Goal: Task Accomplishment & Management: Manage account settings

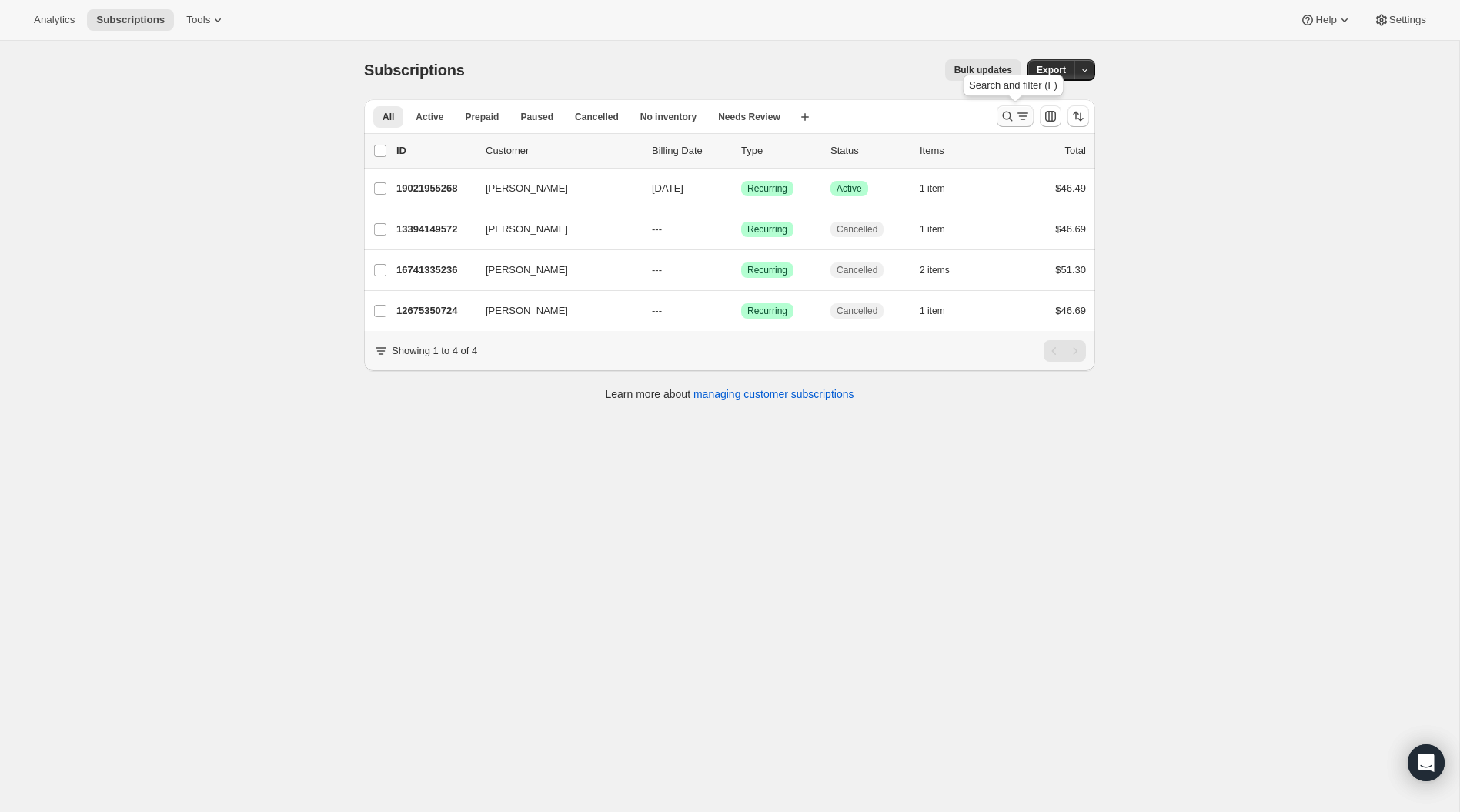
click at [1013, 120] on icon "Search and filter results" at bounding box center [1007, 117] width 16 height 16
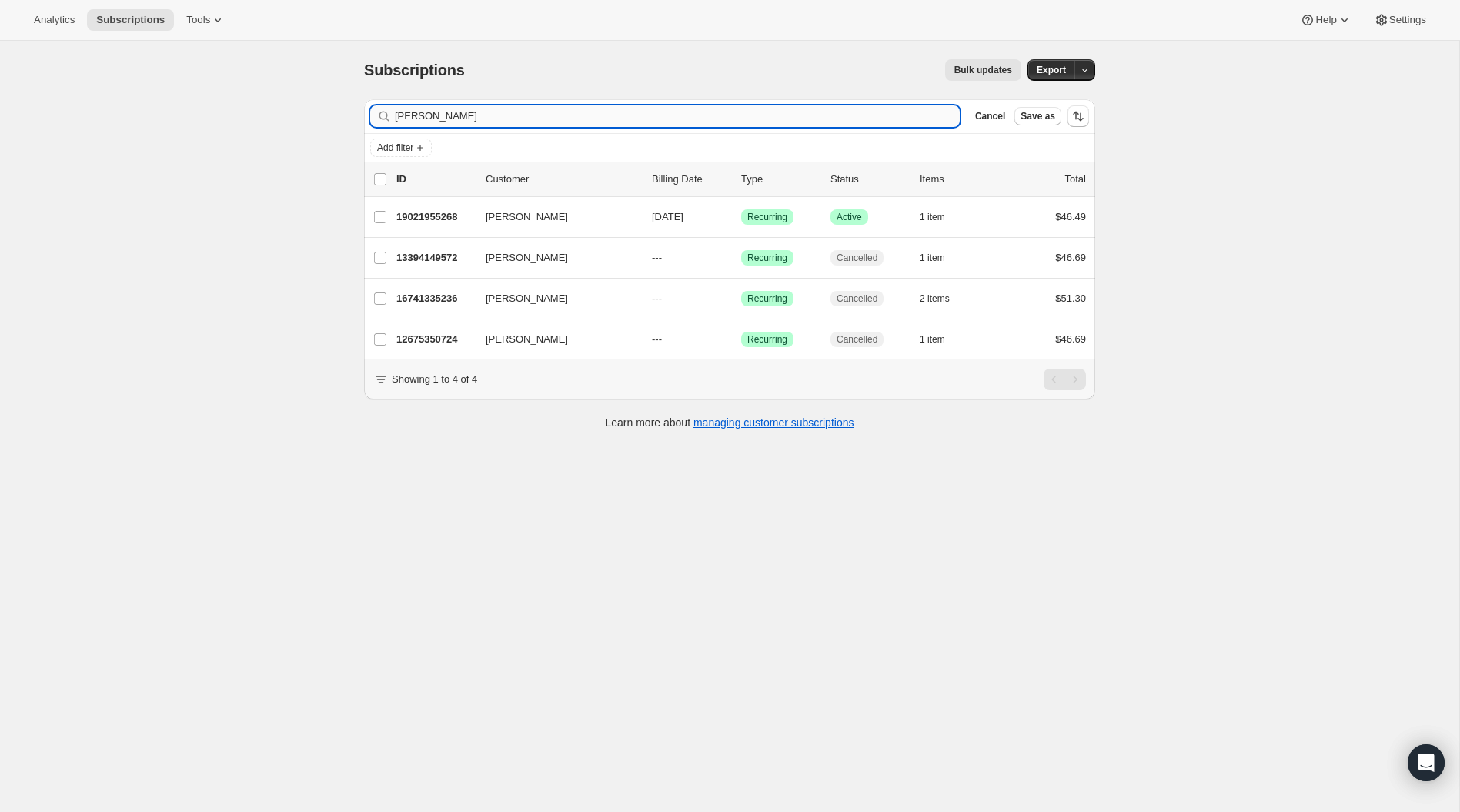
click at [538, 117] on input "[PERSON_NAME]" at bounding box center [677, 116] width 564 height 21
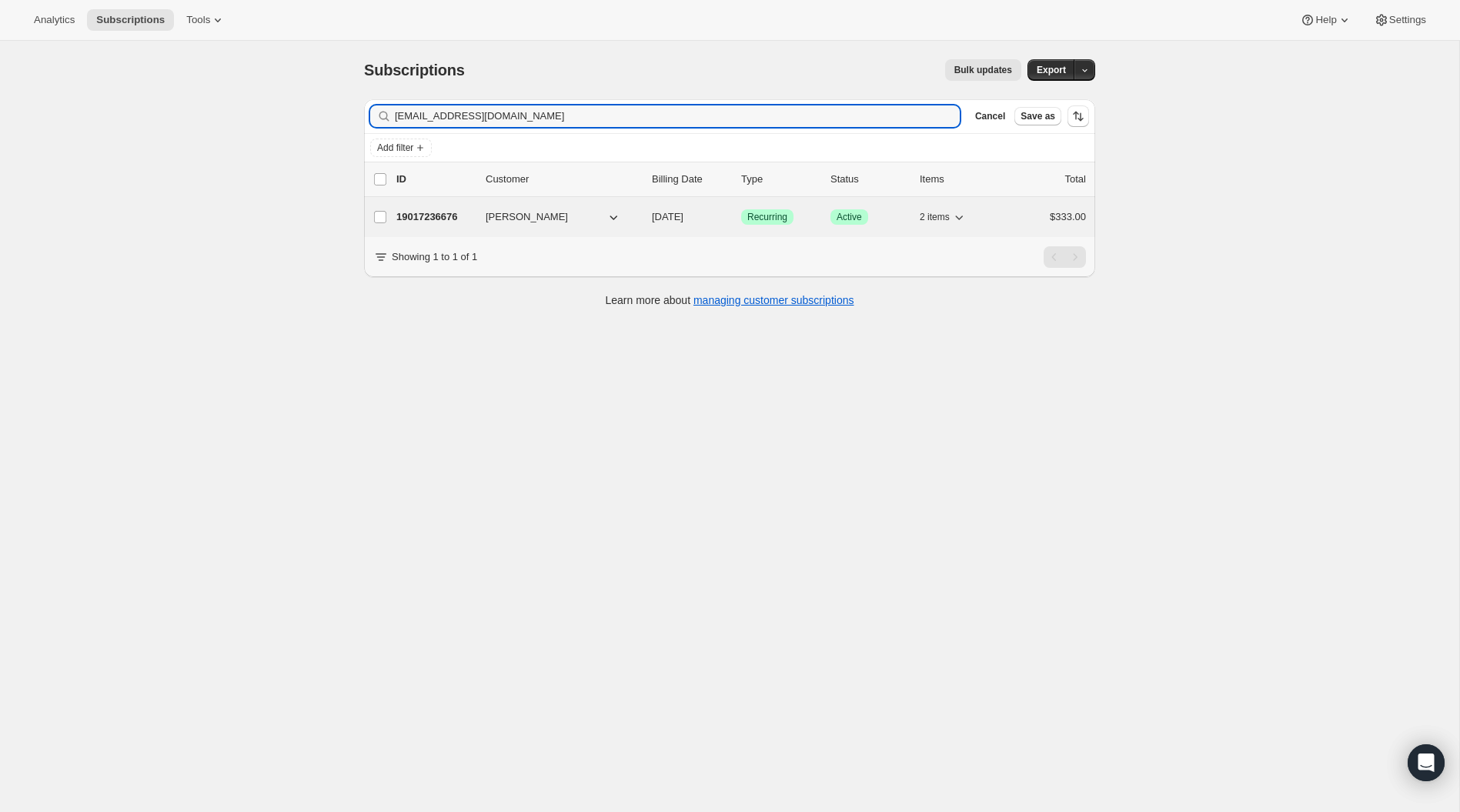
type input "[EMAIL_ADDRESS][DOMAIN_NAME]"
click at [440, 217] on p "19017236676" at bounding box center [435, 217] width 77 height 16
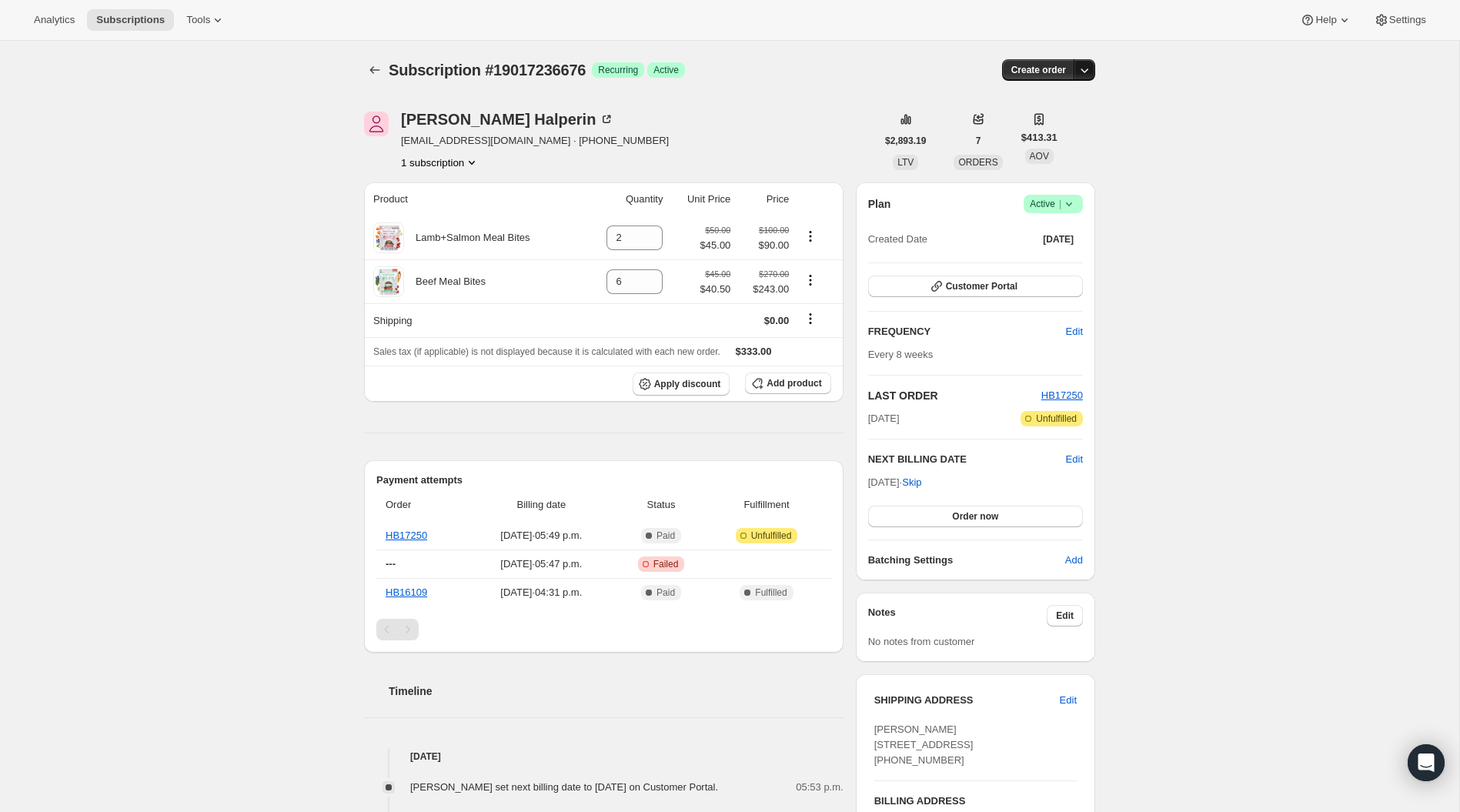
click at [1090, 73] on icon "button" at bounding box center [1085, 70] width 16 height 16
click at [788, 145] on div "[PERSON_NAME] [EMAIL_ADDRESS][DOMAIN_NAME] · [PHONE_NUMBER] 1 subscription" at bounding box center [620, 141] width 512 height 58
click at [473, 159] on icon "Product actions" at bounding box center [472, 162] width 16 height 16
click at [1079, 205] on span "Success Active |" at bounding box center [1052, 203] width 59 height 18
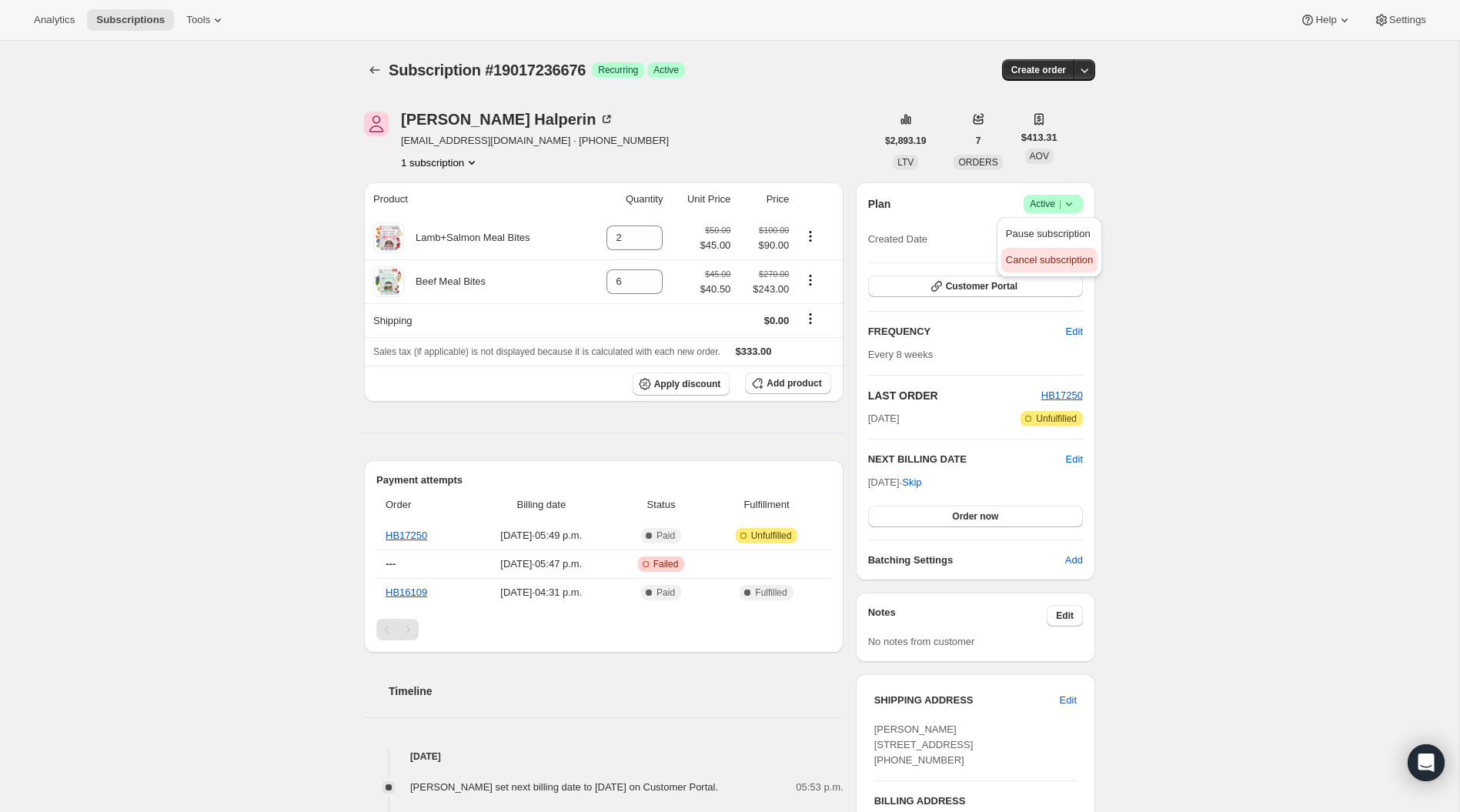
click at [1066, 256] on span "Cancel subscription" at bounding box center [1049, 259] width 87 height 12
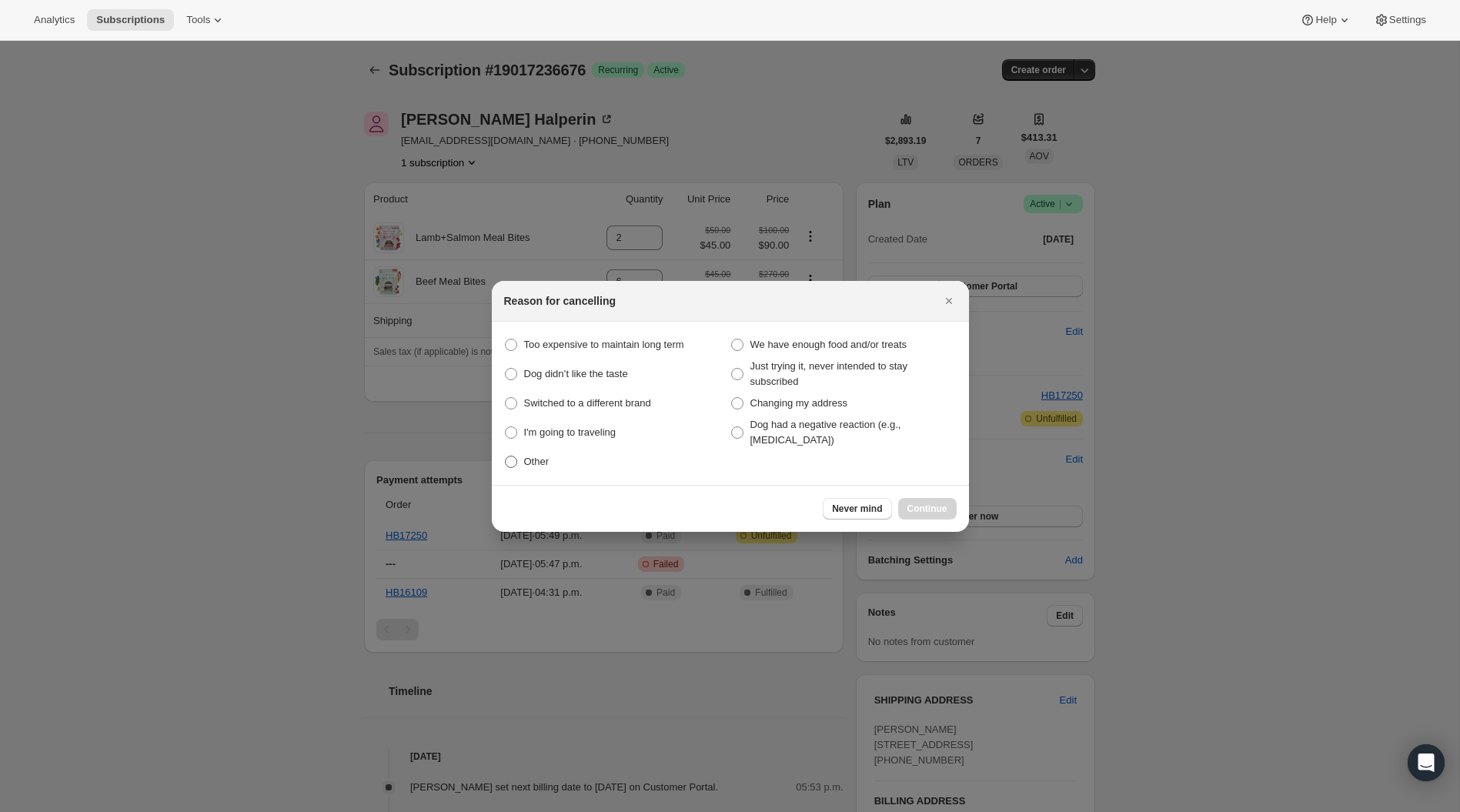
click at [516, 466] on span ":r3e:" at bounding box center [511, 462] width 13 height 13
click at [505, 456] on input "Other" at bounding box center [505, 456] width 1 height 1
radio input "true"
click at [925, 502] on span "Continue" at bounding box center [927, 508] width 40 height 13
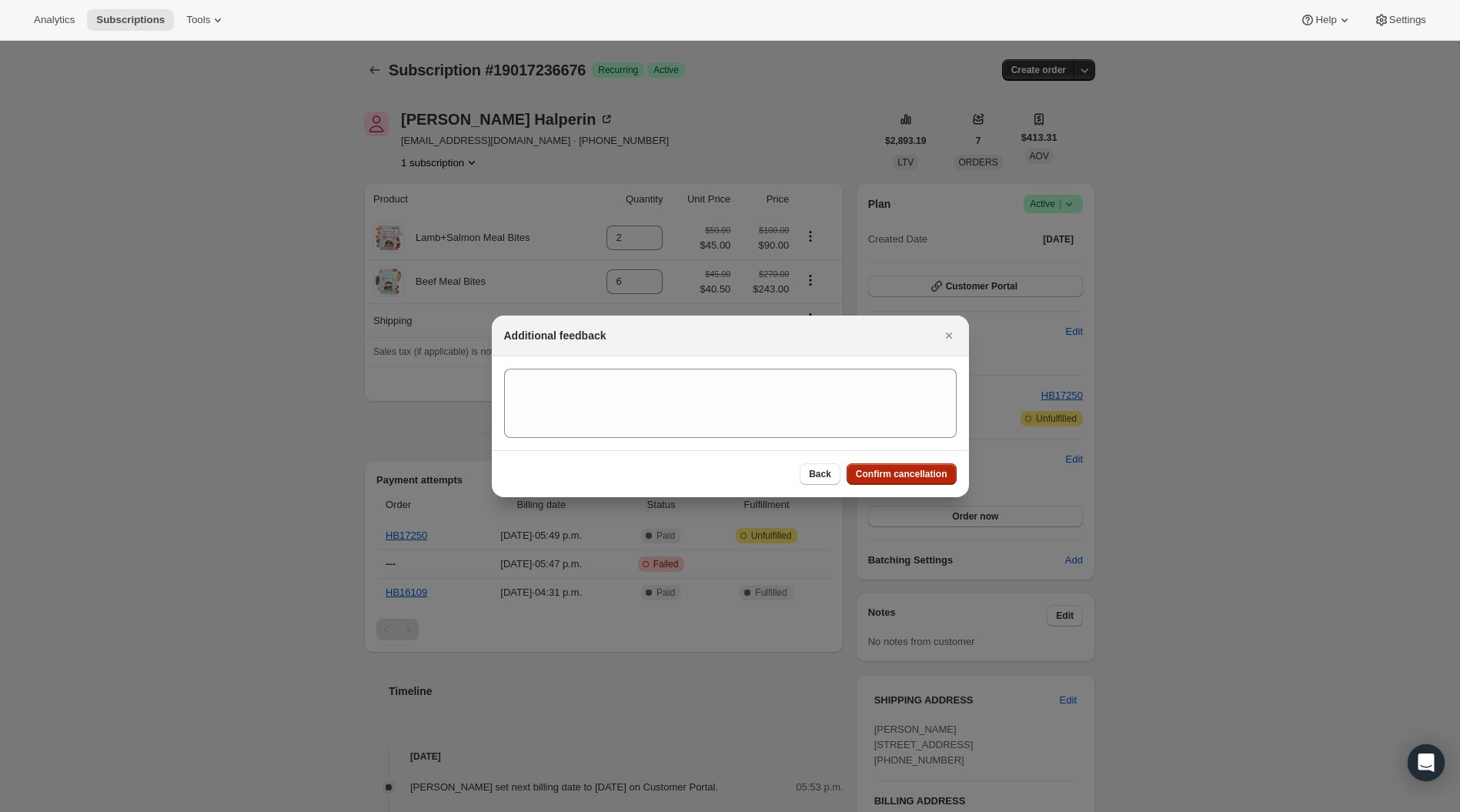
click at [919, 479] on button "Confirm cancellation" at bounding box center [902, 474] width 110 height 21
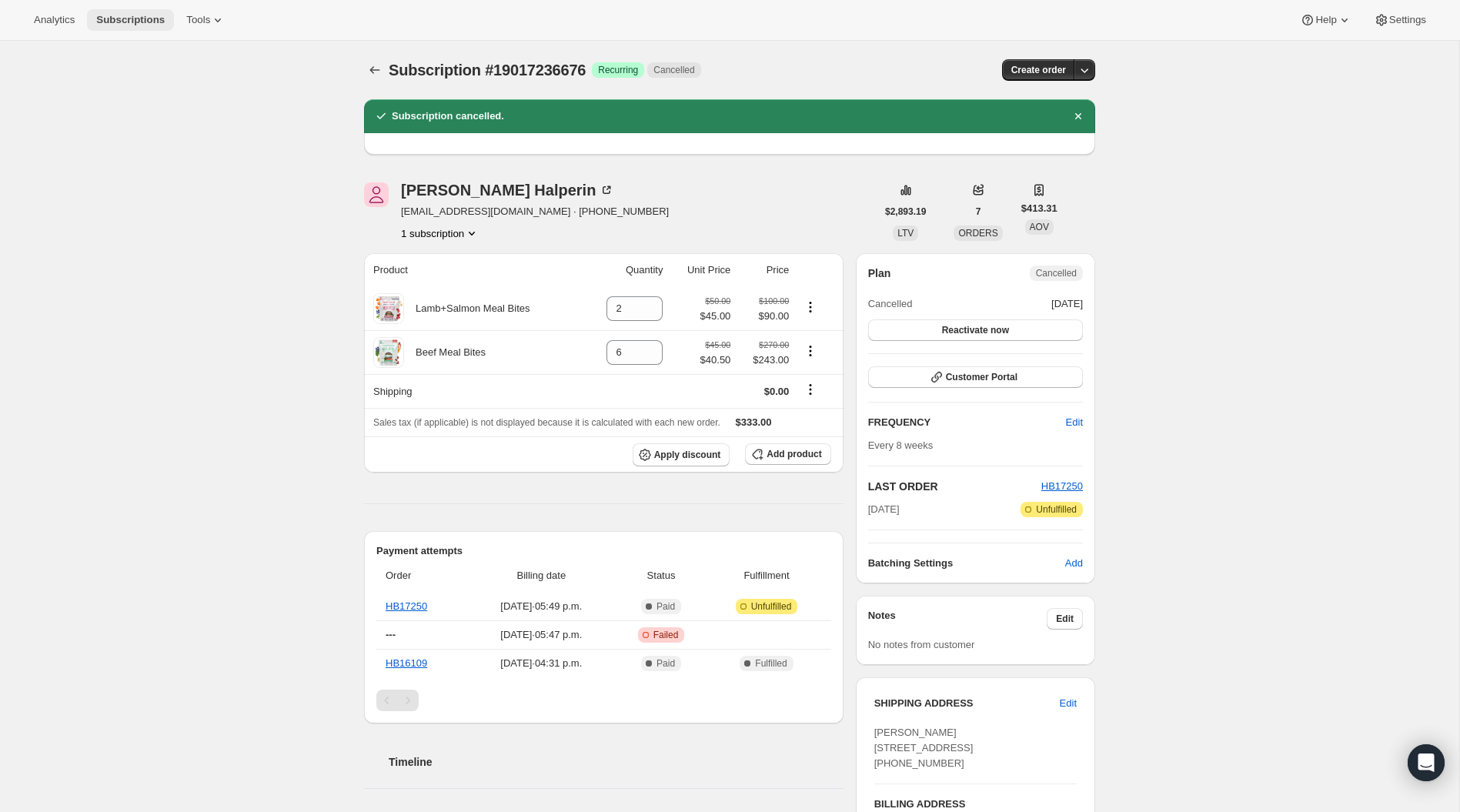
click at [110, 23] on span "Subscriptions" at bounding box center [130, 20] width 69 height 13
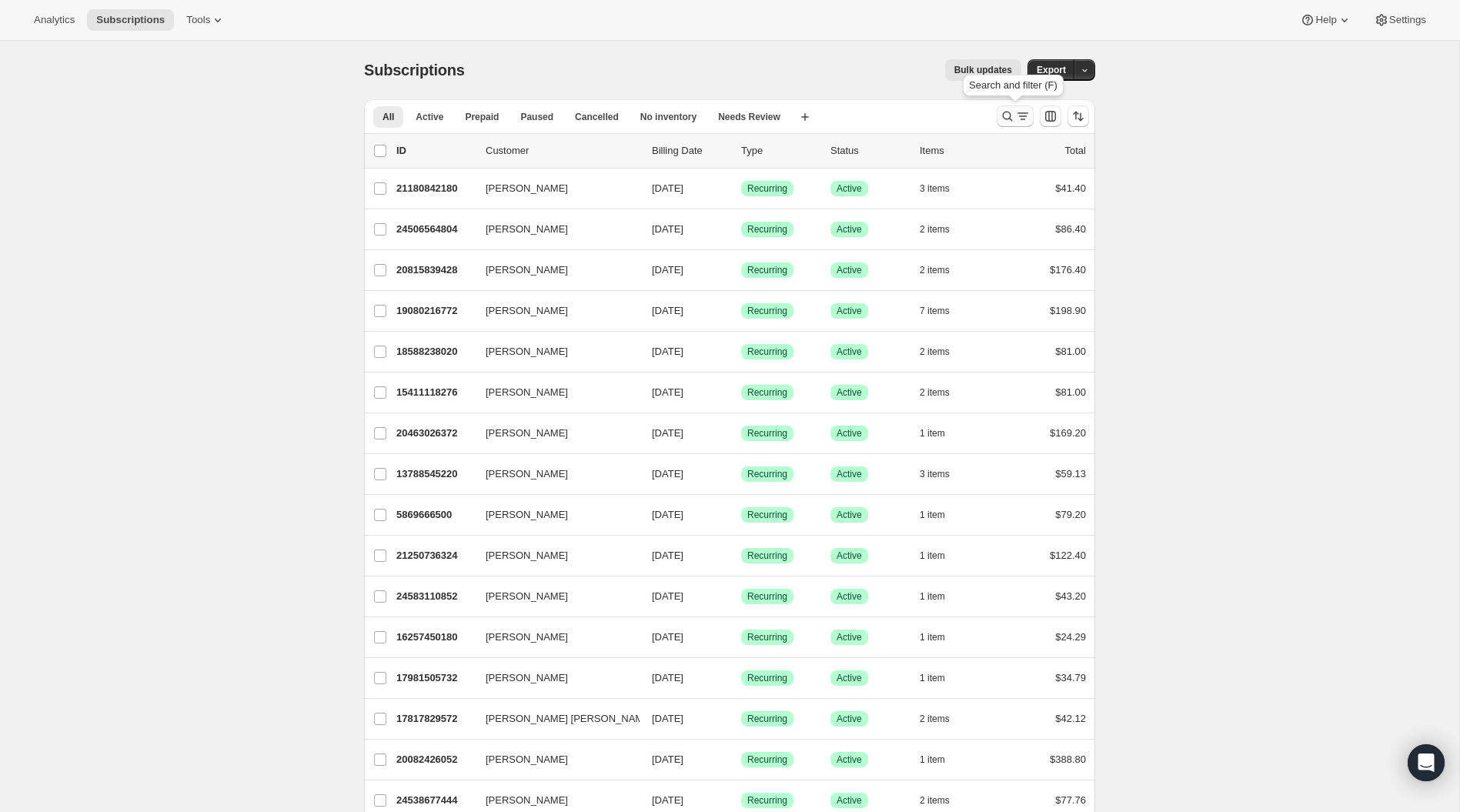
click at [1017, 121] on icon "Search and filter results" at bounding box center [1022, 117] width 16 height 16
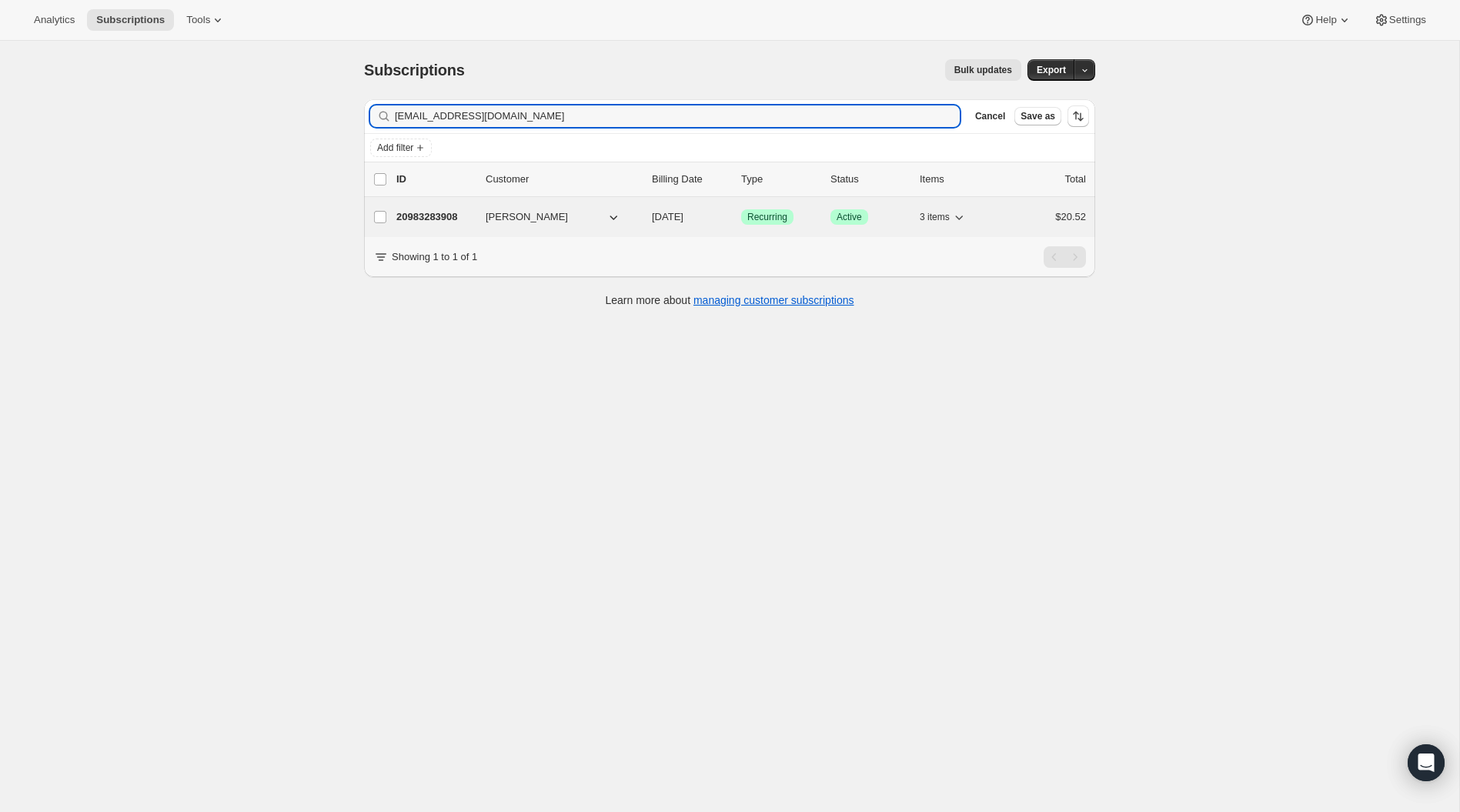
type input "[EMAIL_ADDRESS][DOMAIN_NAME]"
click at [449, 215] on p "20983283908" at bounding box center [435, 217] width 77 height 16
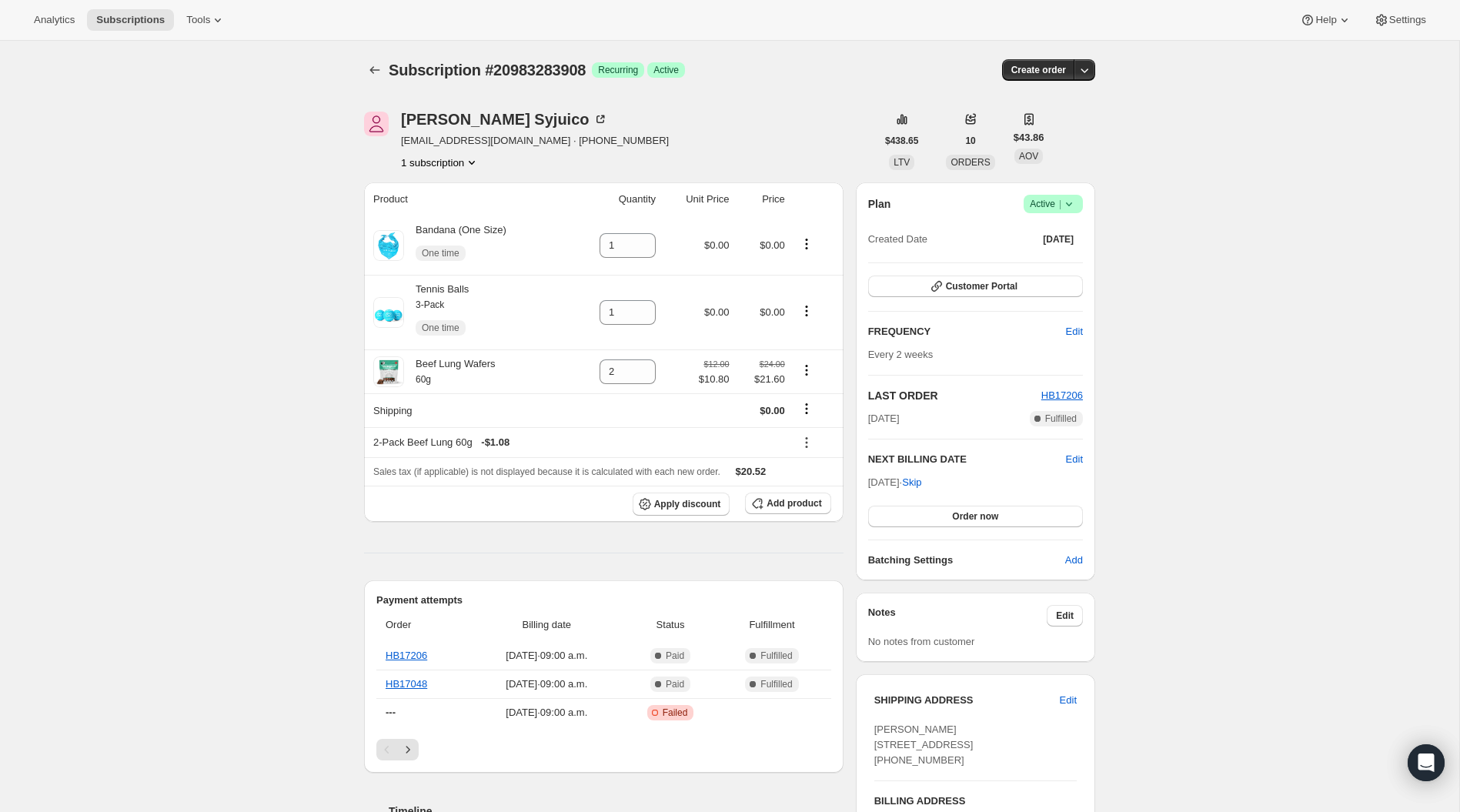
click at [1077, 207] on icon at bounding box center [1069, 204] width 16 height 16
click at [990, 292] on span "Customer Portal" at bounding box center [981, 286] width 72 height 13
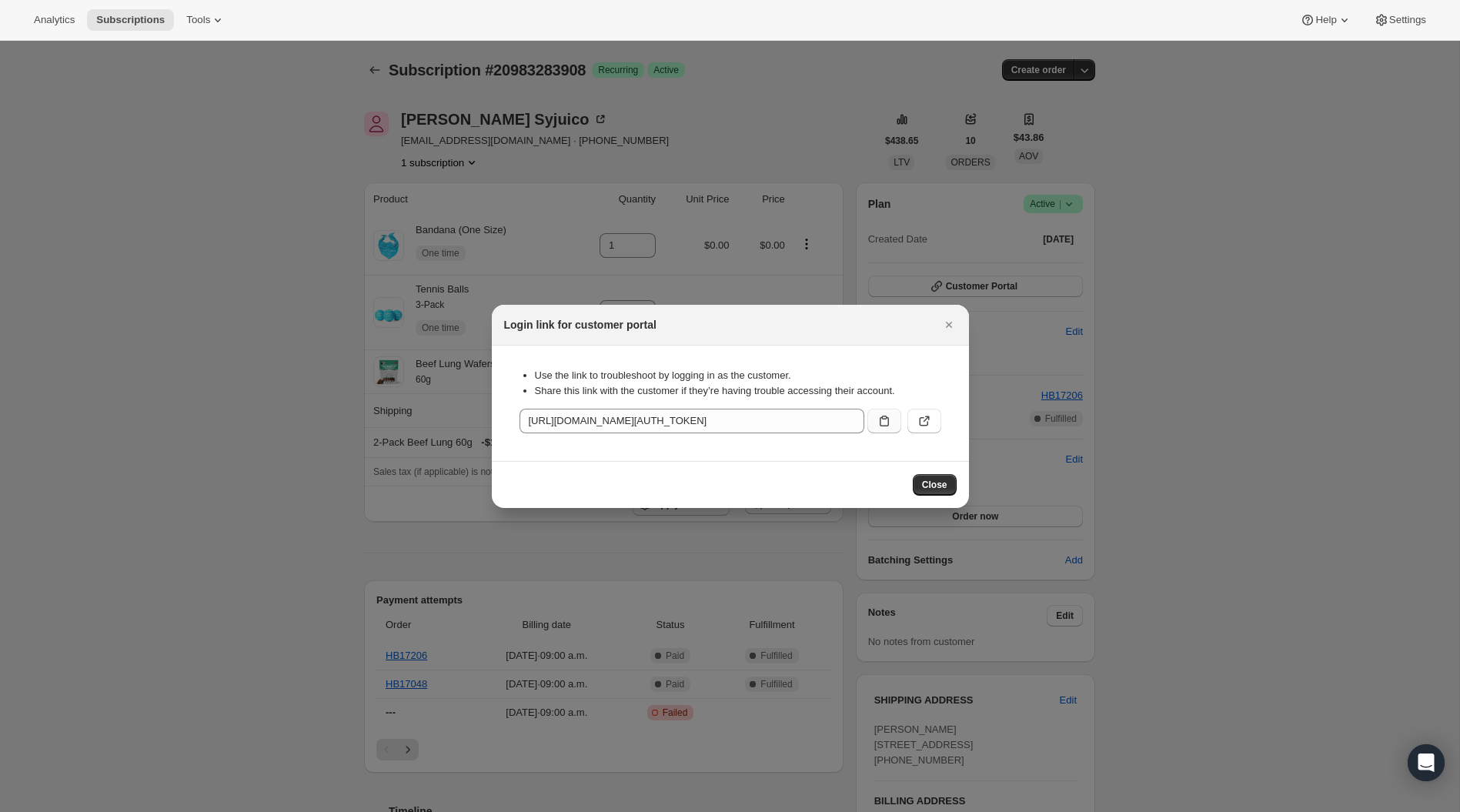
click at [889, 420] on icon ":rkg:" at bounding box center [885, 421] width 16 height 16
click at [952, 320] on icon "Close" at bounding box center [949, 325] width 16 height 16
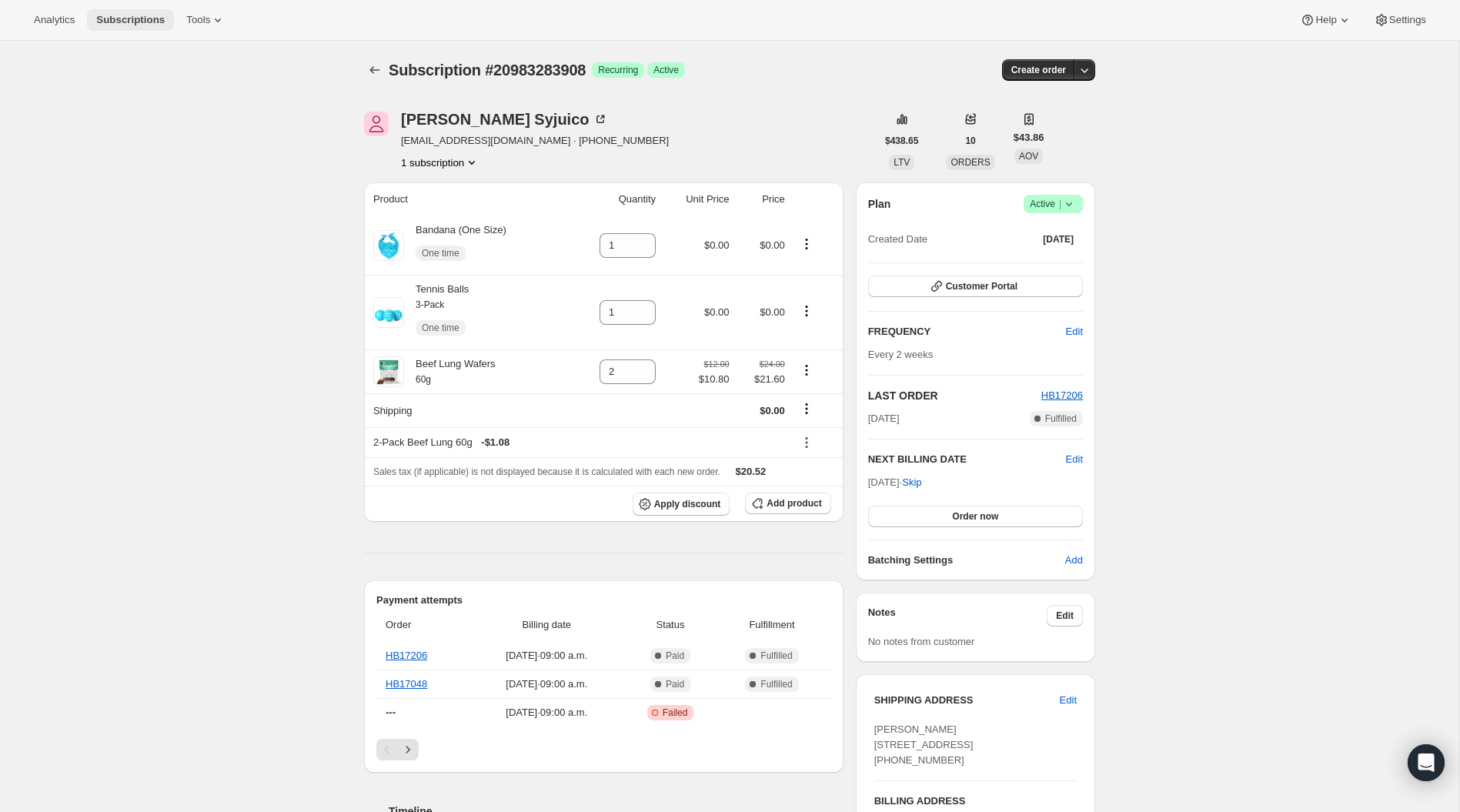
click at [122, 18] on span "Subscriptions" at bounding box center [130, 20] width 69 height 13
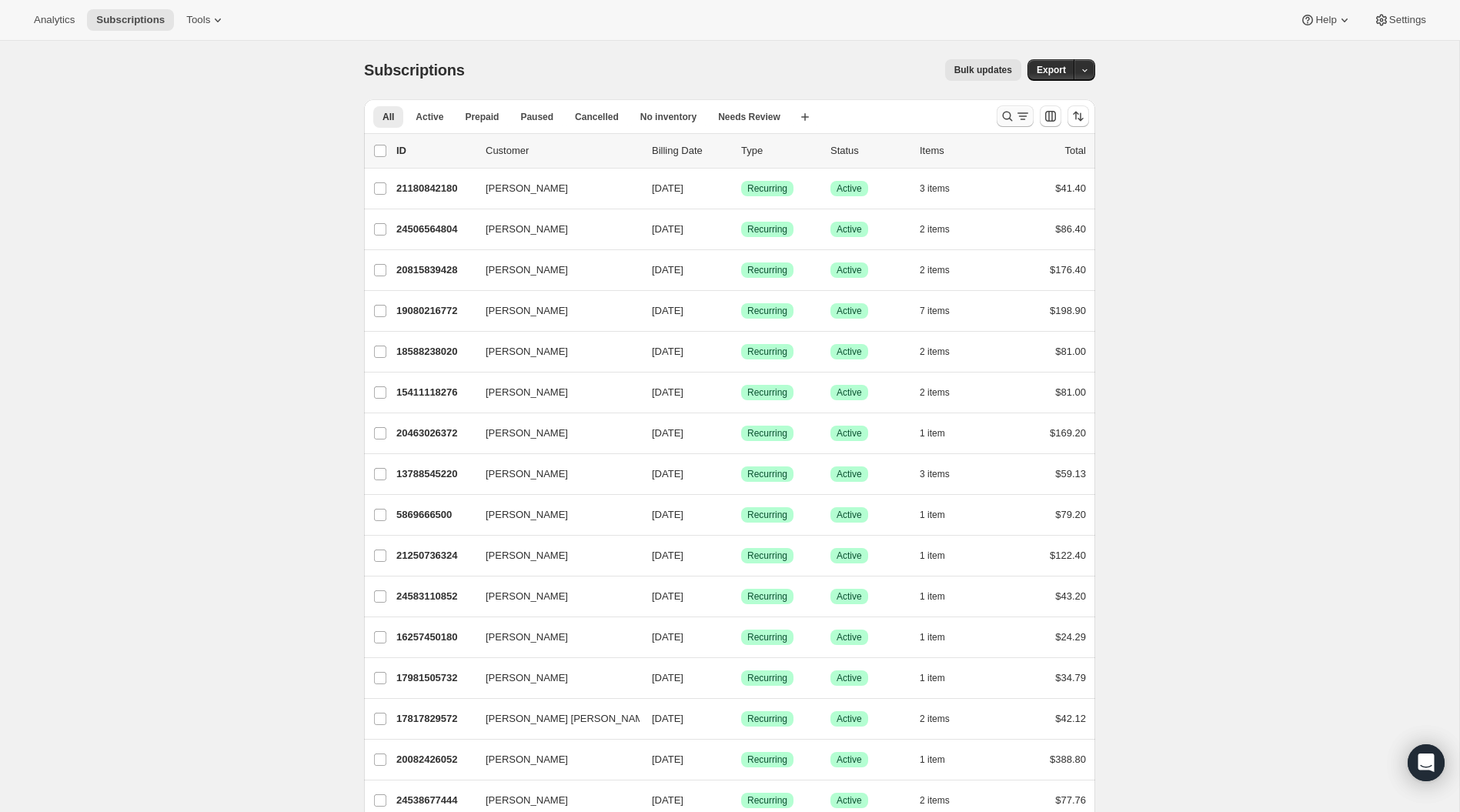
click at [1002, 121] on icon "Search and filter results" at bounding box center [1007, 117] width 16 height 16
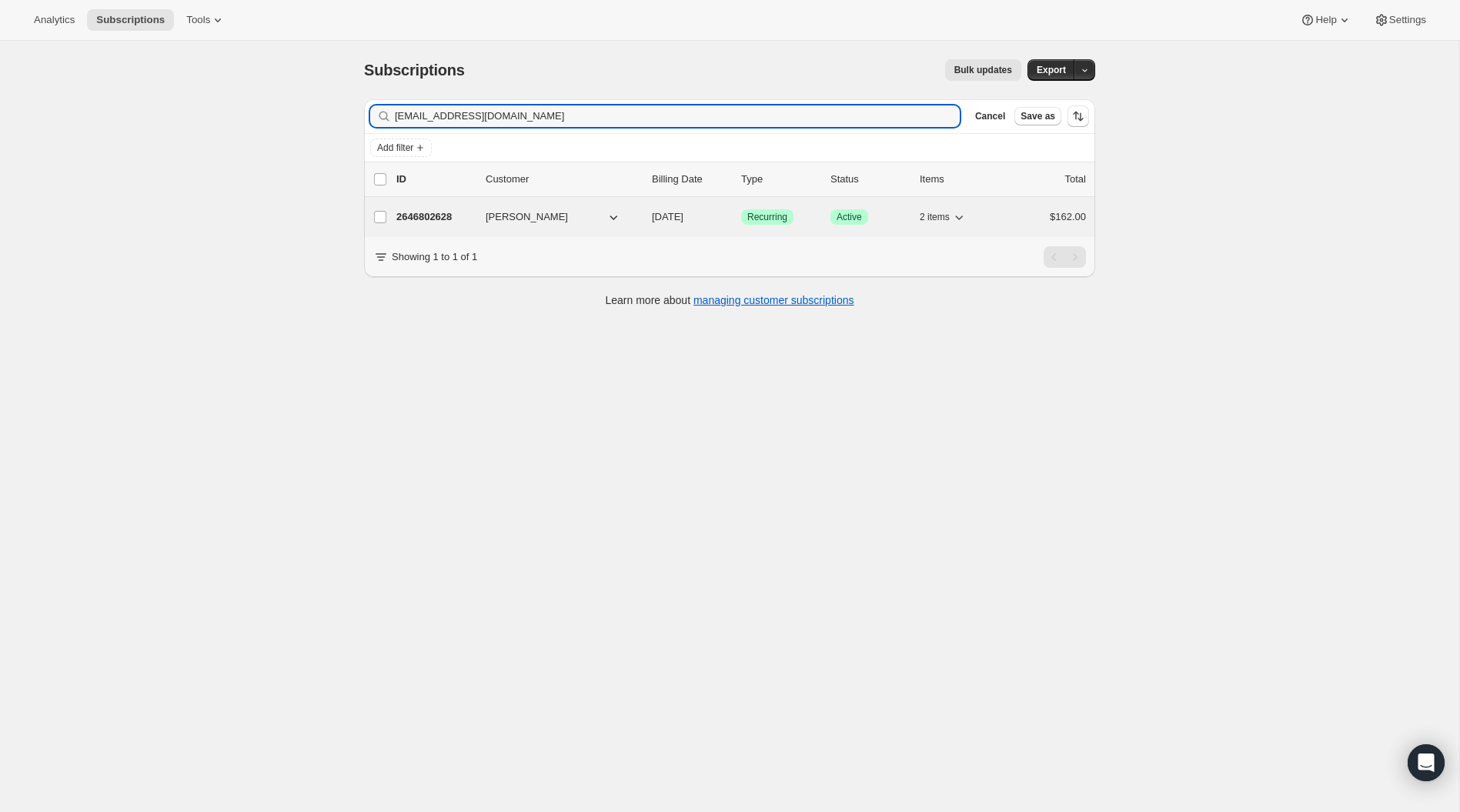
type input "dlkolenchuk@gmail.com"
click at [434, 215] on p "2646802628" at bounding box center [435, 217] width 77 height 16
